Goal: Book appointment/travel/reservation

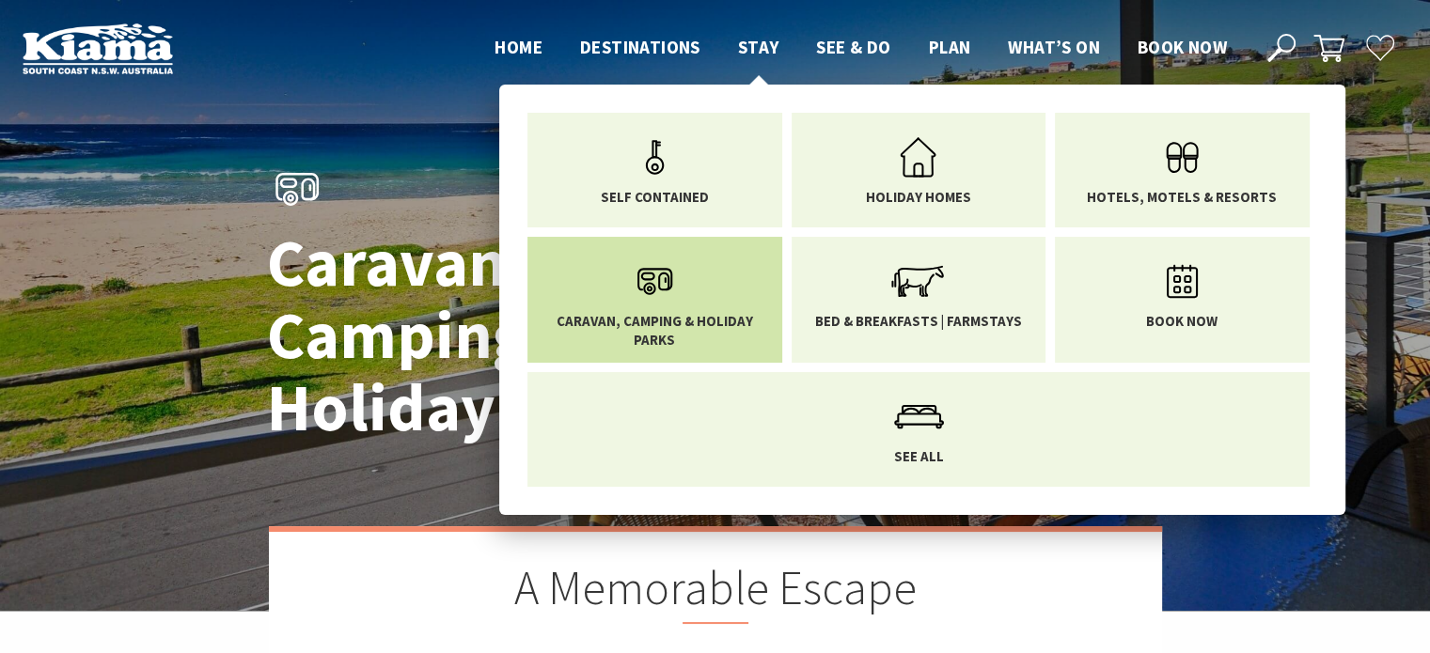
click at [594, 297] on link "Caravan, Camping & Holiday Parks" at bounding box center [654, 300] width 227 height 98
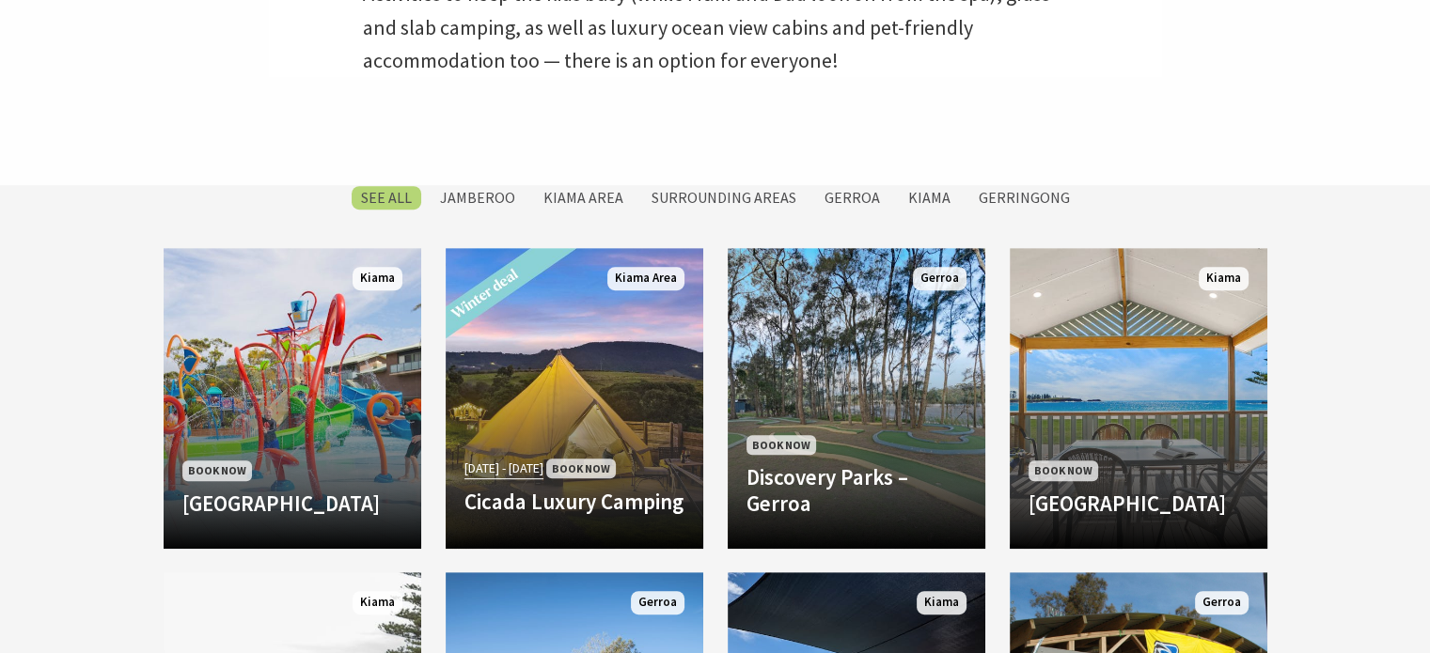
scroll to position [743, 0]
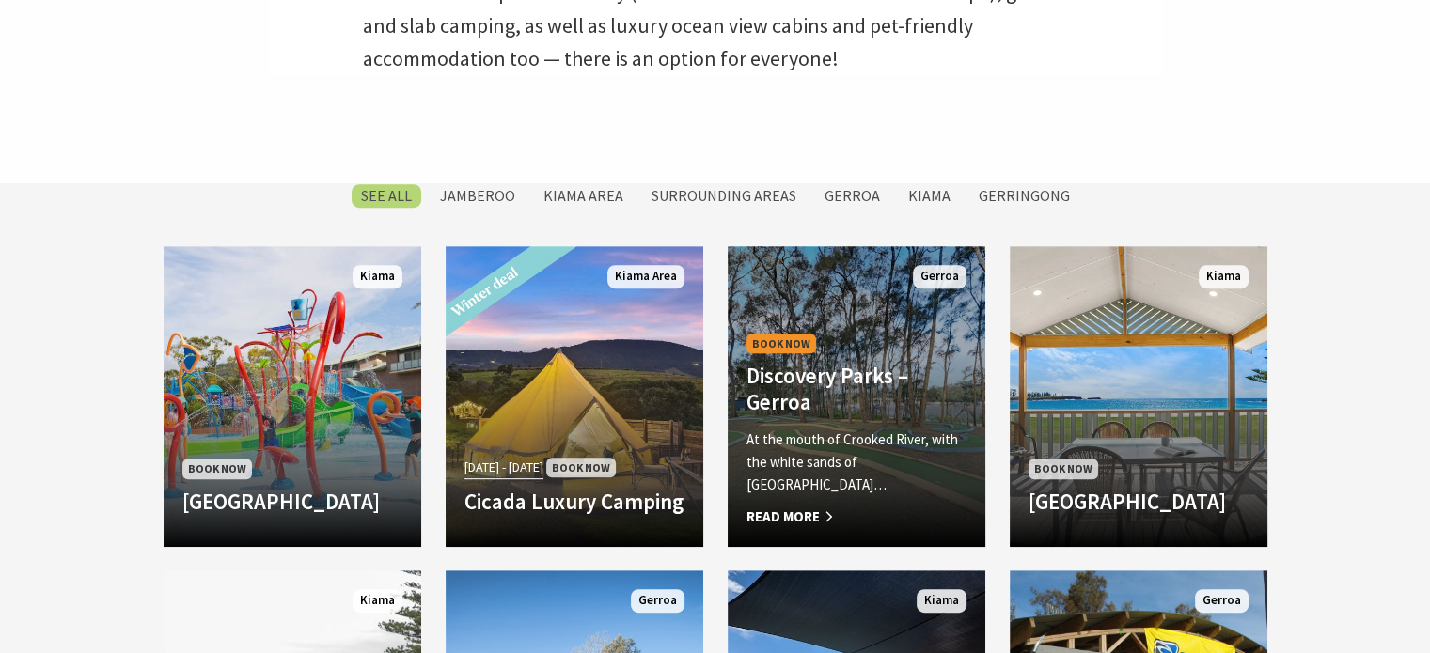
click at [857, 418] on div "Book Now Discovery Parks – Gerroa At the mouth of Crooked River, with the white…" at bounding box center [857, 429] width 258 height 198
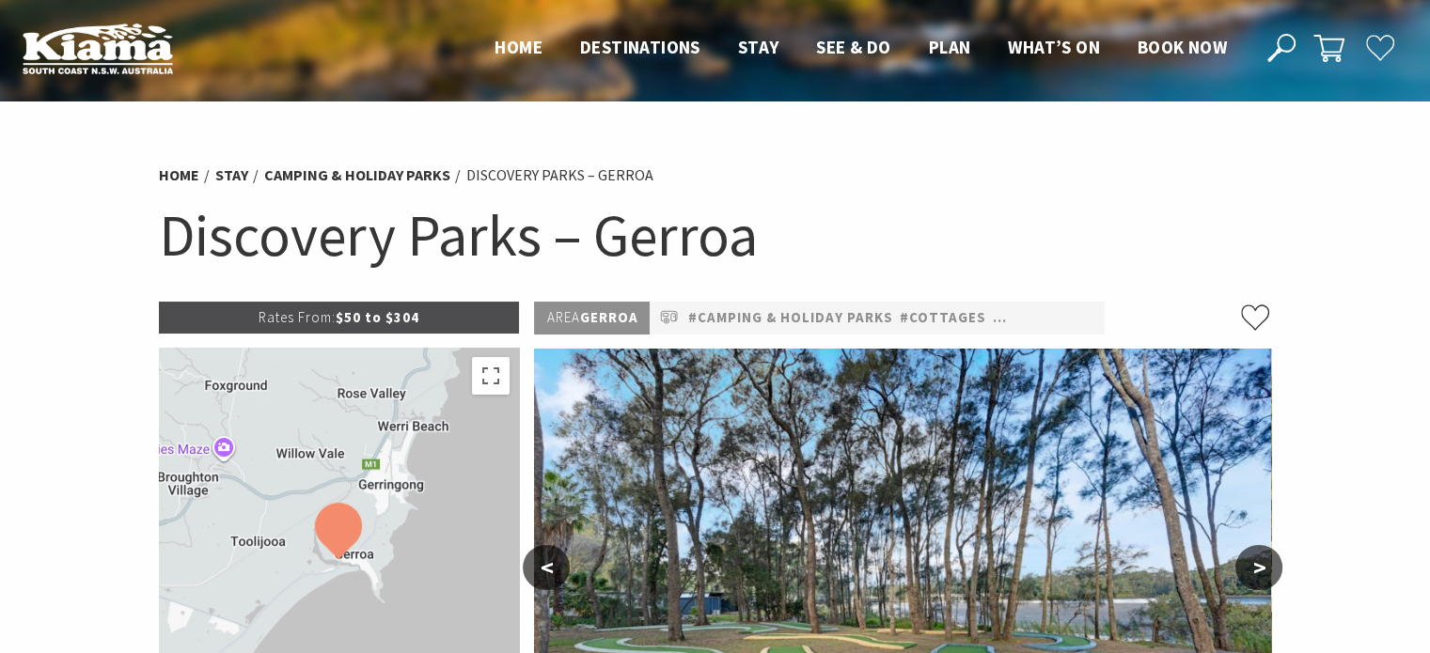
select select "3"
select select "2"
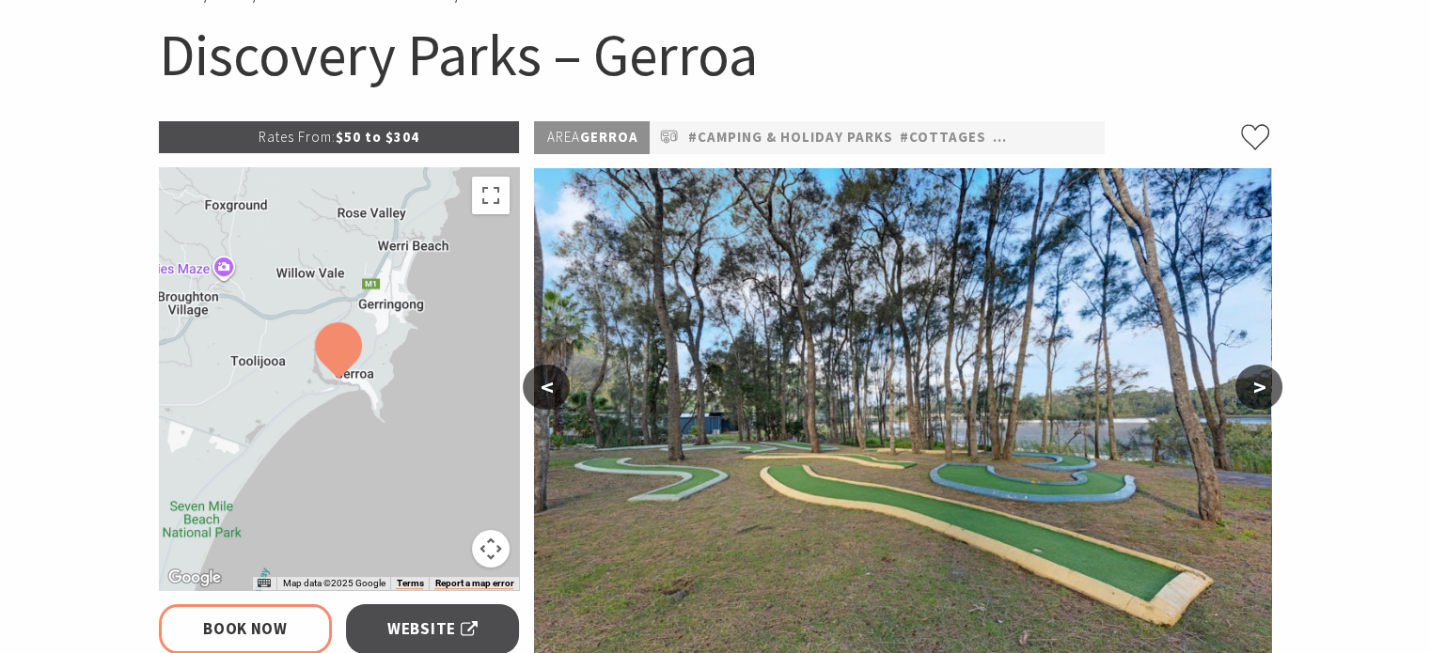
scroll to position [180, 0]
click at [1265, 386] on button ">" at bounding box center [1258, 387] width 47 height 45
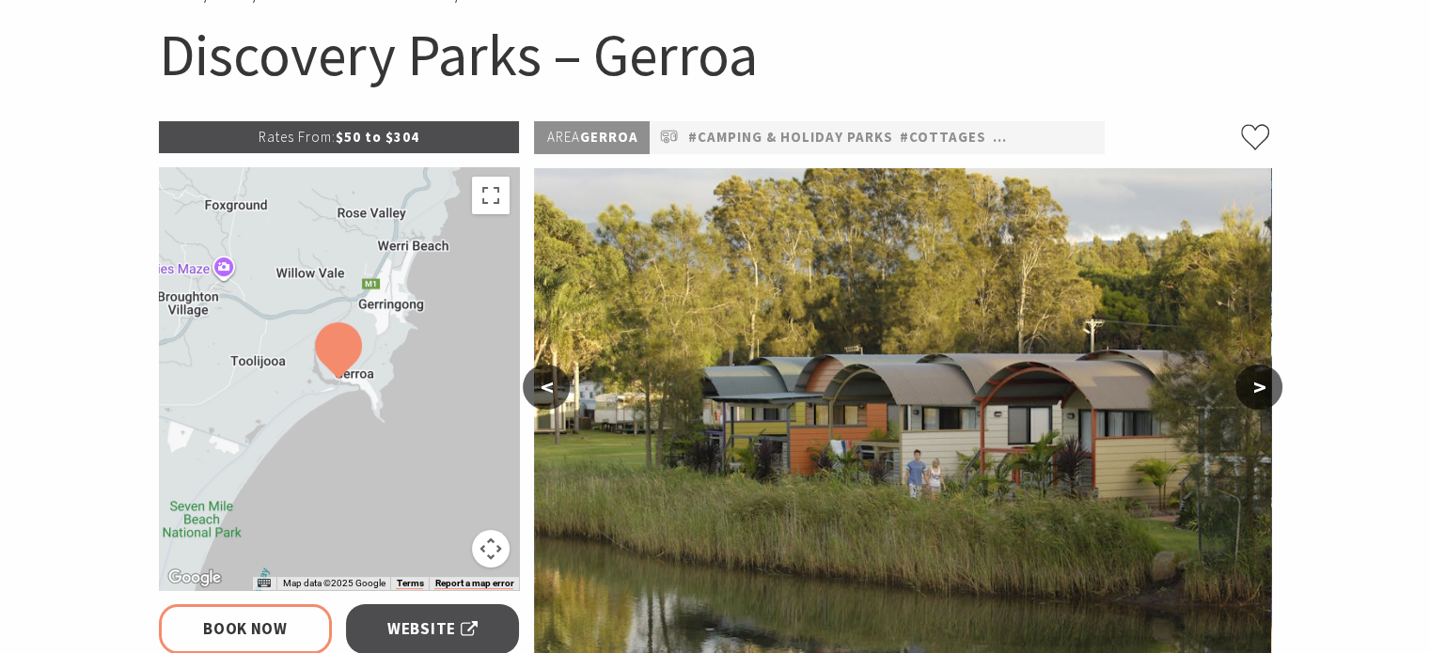
click at [1265, 386] on button ">" at bounding box center [1258, 387] width 47 height 45
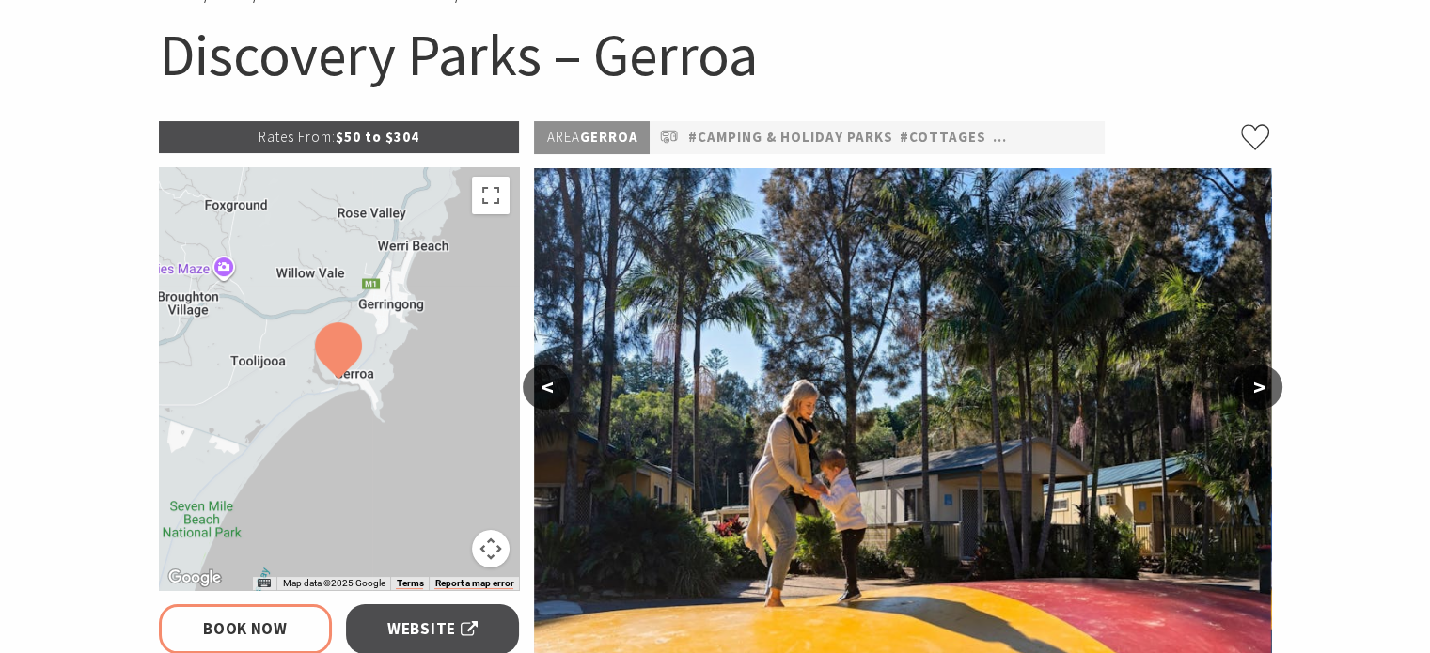
click at [1265, 386] on button ">" at bounding box center [1258, 387] width 47 height 45
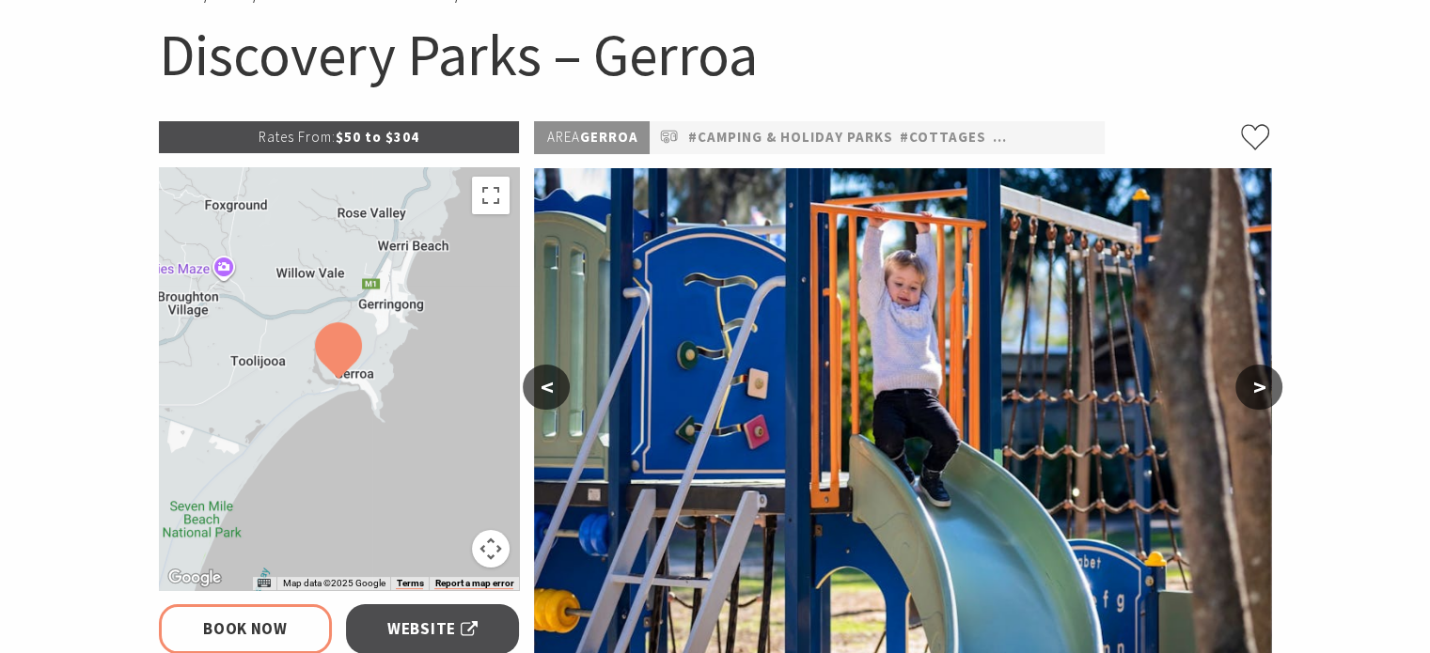
click at [1265, 386] on button ">" at bounding box center [1258, 387] width 47 height 45
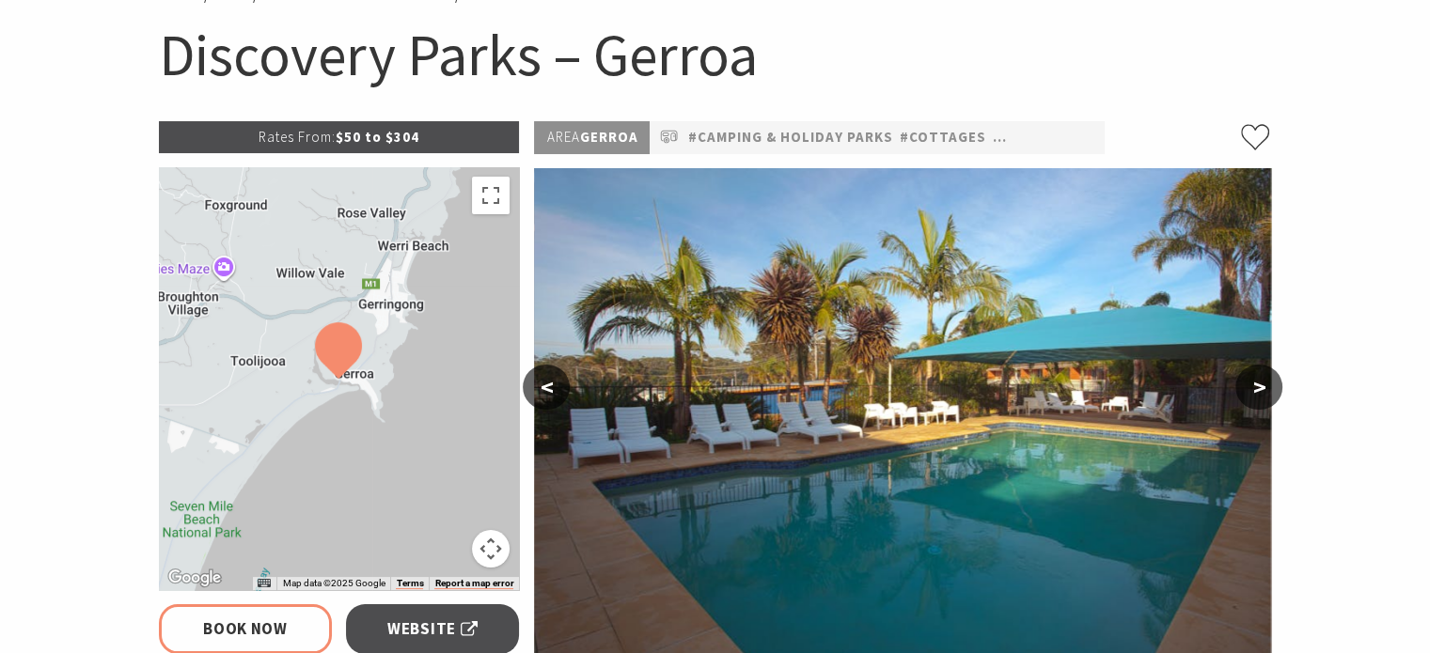
click at [1265, 386] on button ">" at bounding box center [1258, 387] width 47 height 45
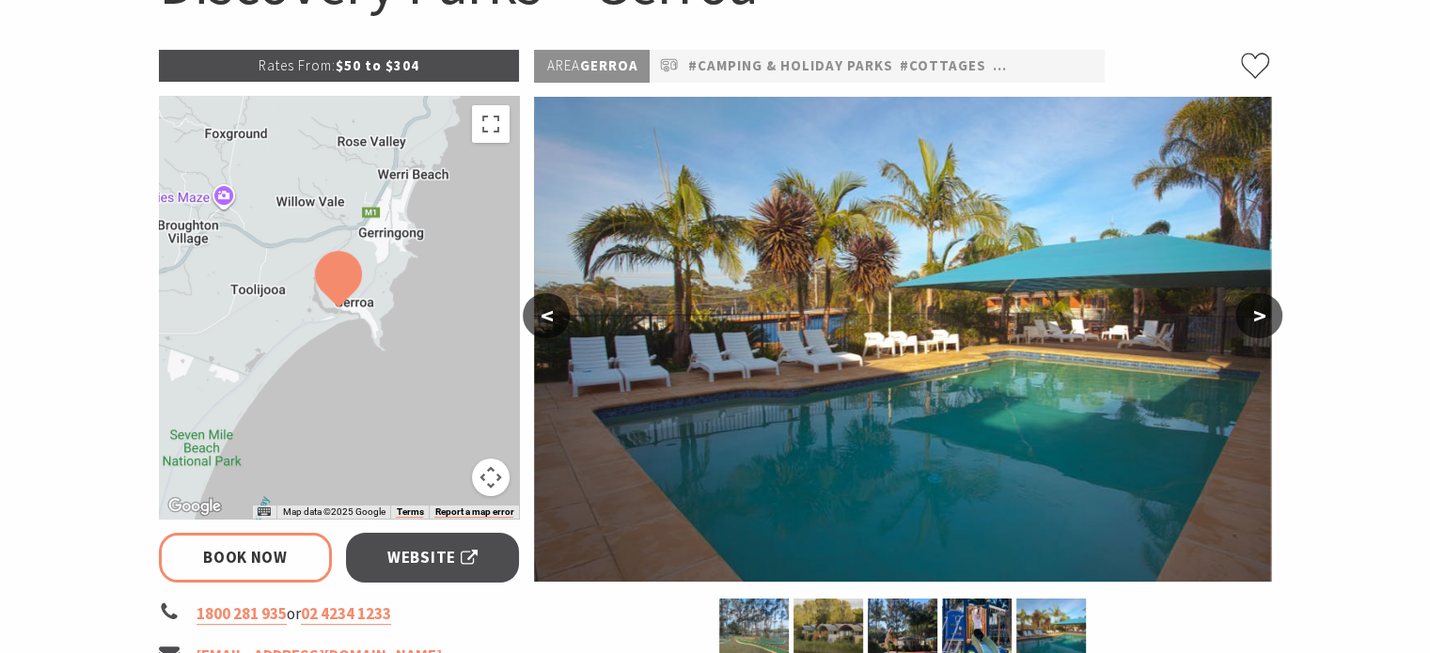
click at [1265, 306] on button ">" at bounding box center [1258, 315] width 47 height 45
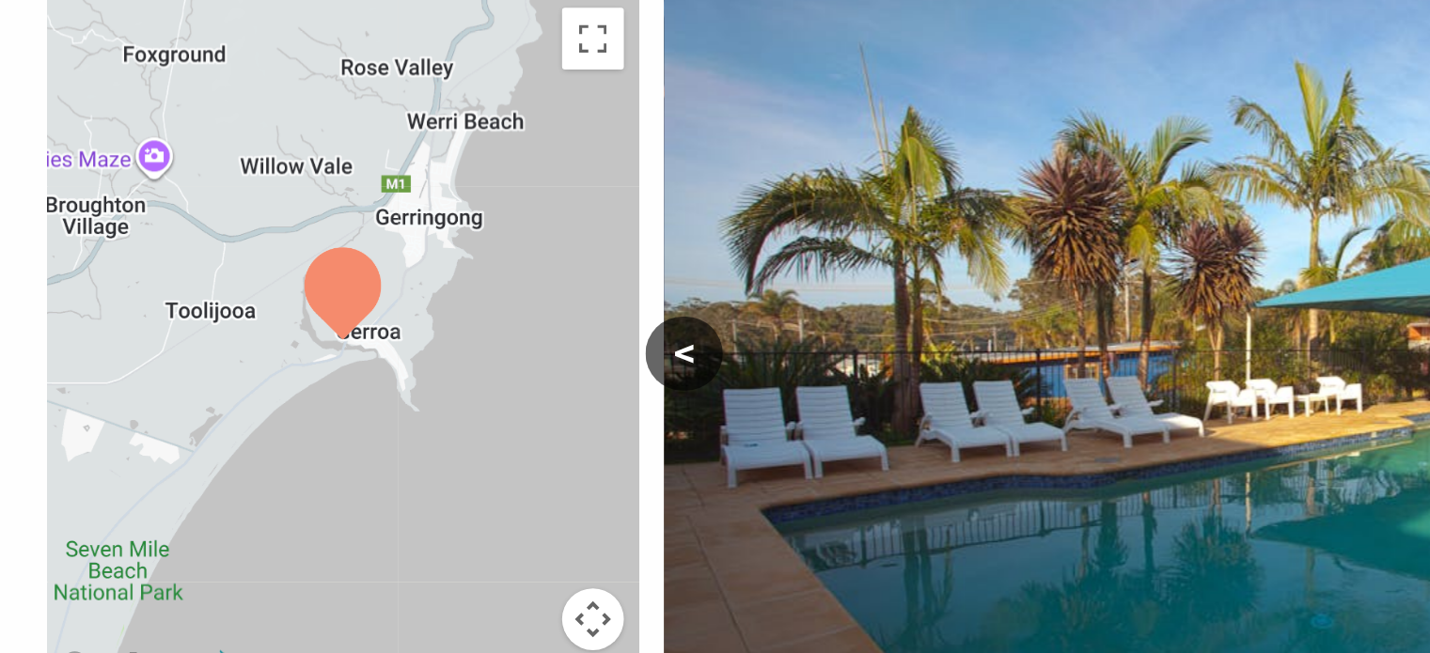
scroll to position [177, 0]
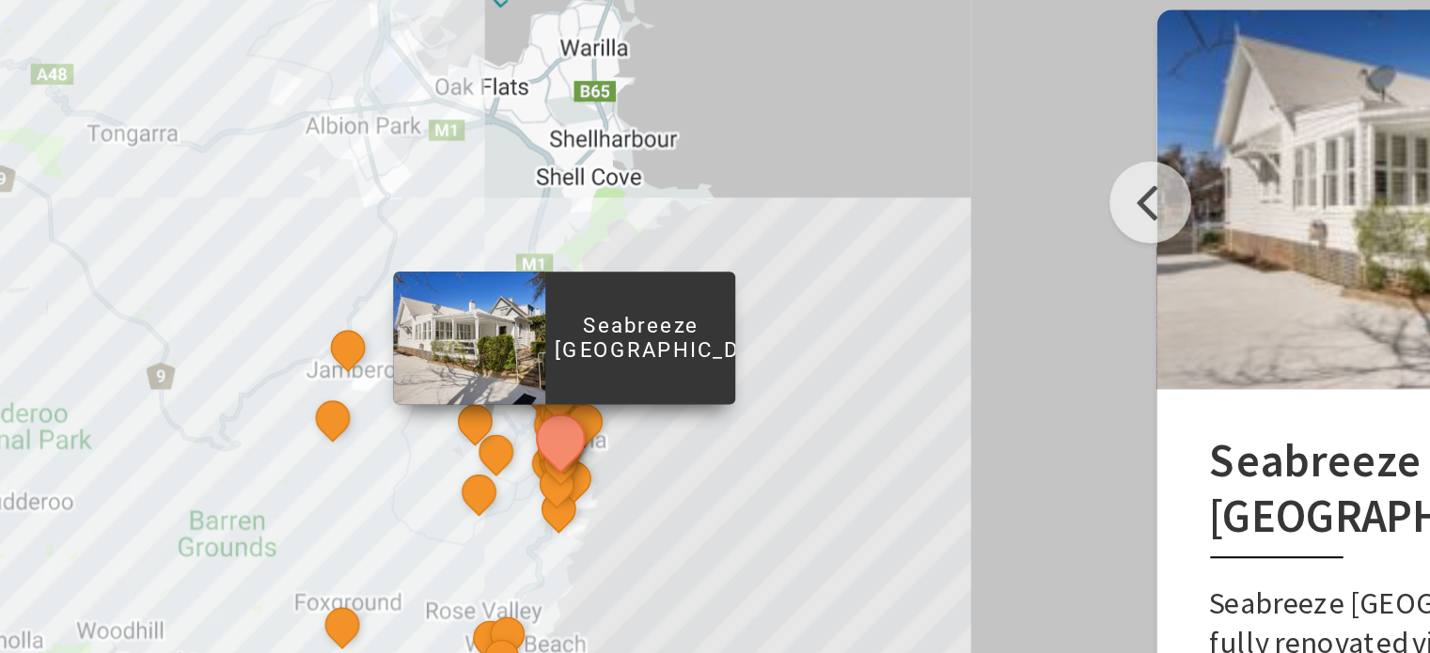
scroll to position [743, 0]
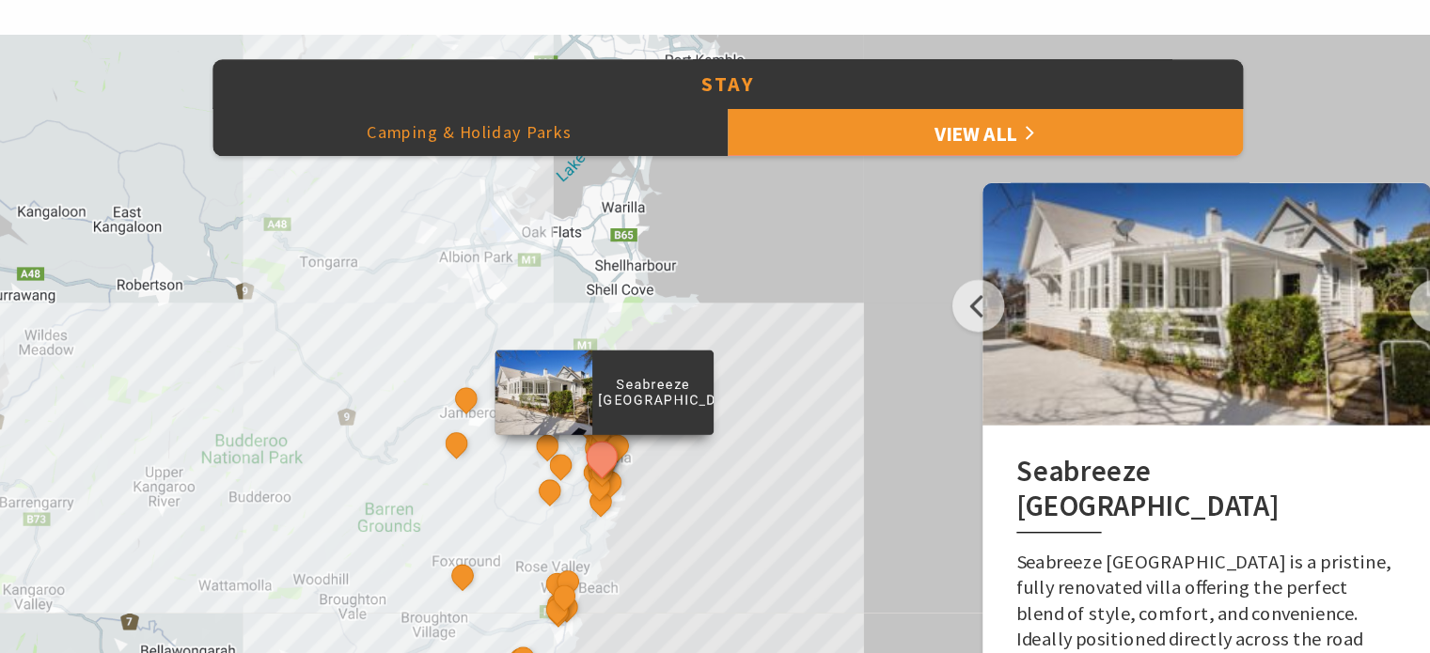
click at [446, 193] on button "Camping & Holiday Parks" at bounding box center [516, 207] width 400 height 38
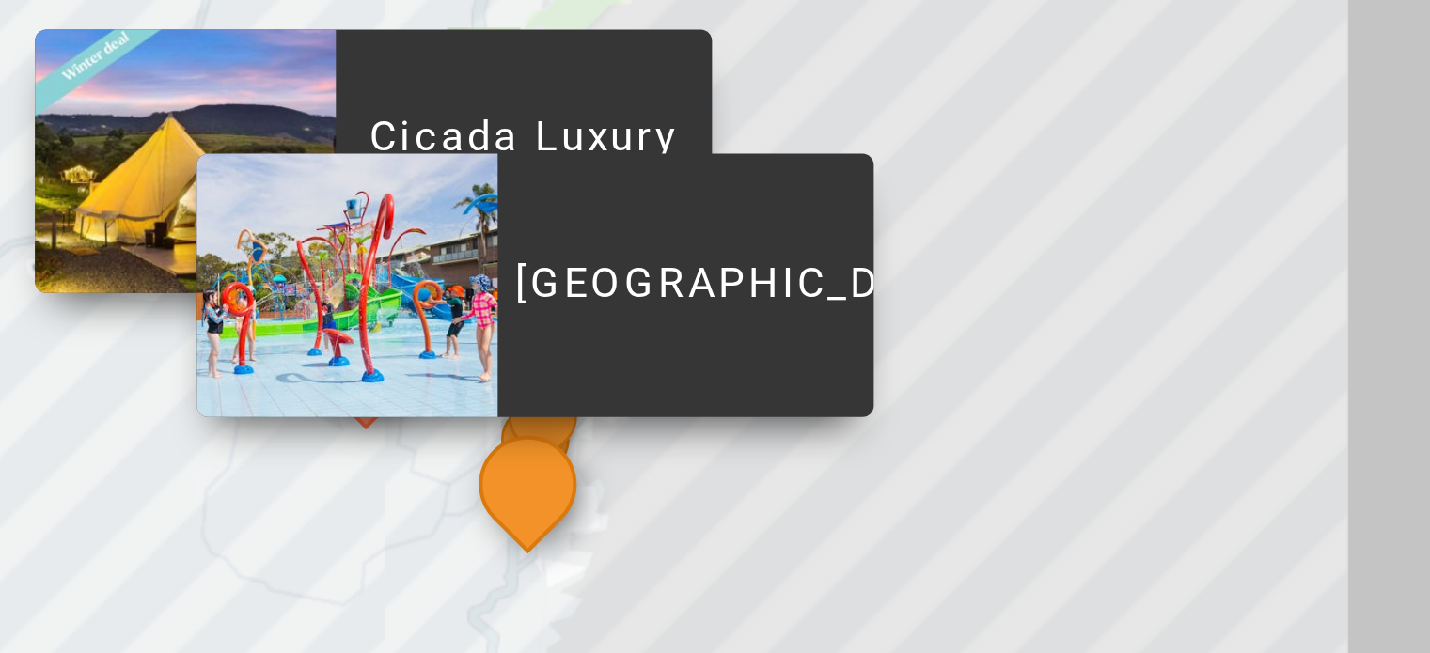
click at [588, 454] on button "See detail about BIG4 Easts Beach Holiday Park" at bounding box center [590, 452] width 35 height 35
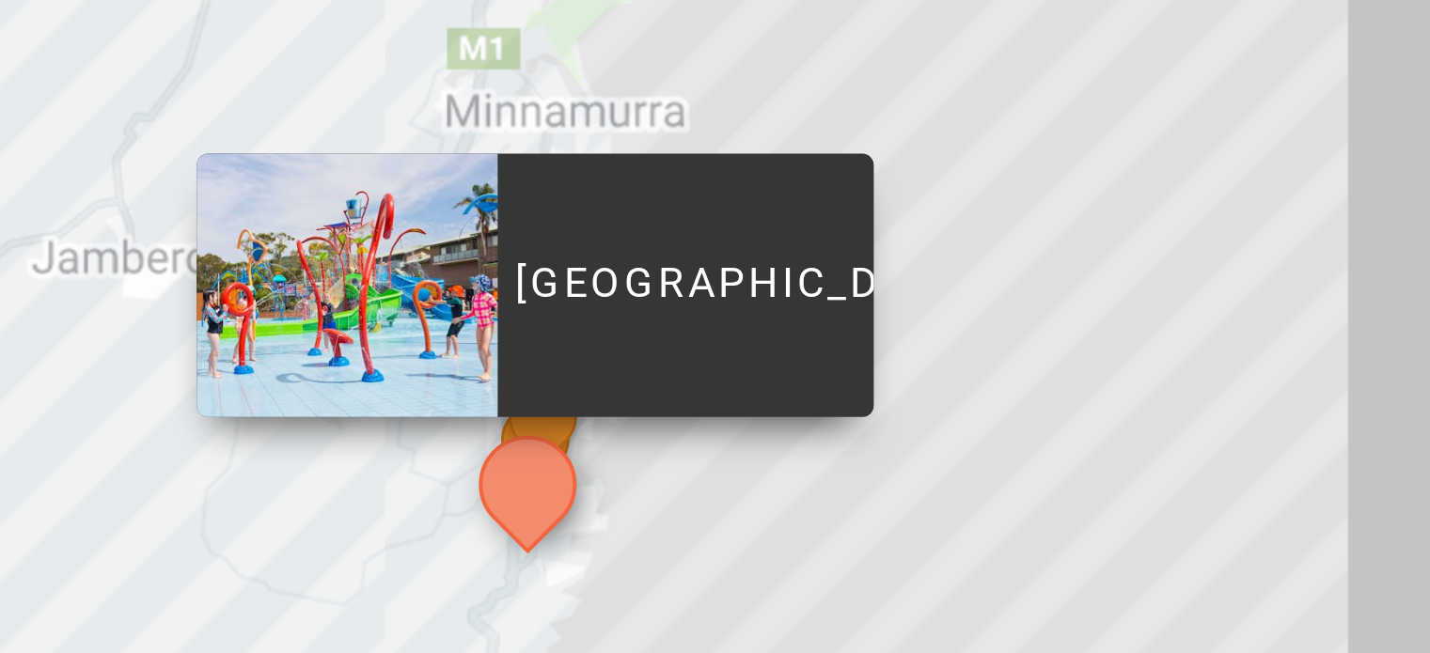
click at [588, 454] on button "See detail about BIG4 Easts Beach Holiday Park" at bounding box center [590, 452] width 35 height 35
click at [611, 400] on p "[GEOGRAPHIC_DATA]" at bounding box center [630, 402] width 94 height 18
click at [629, 393] on p "[GEOGRAPHIC_DATA]" at bounding box center [630, 402] width 94 height 18
